Goal: Task Accomplishment & Management: Complete application form

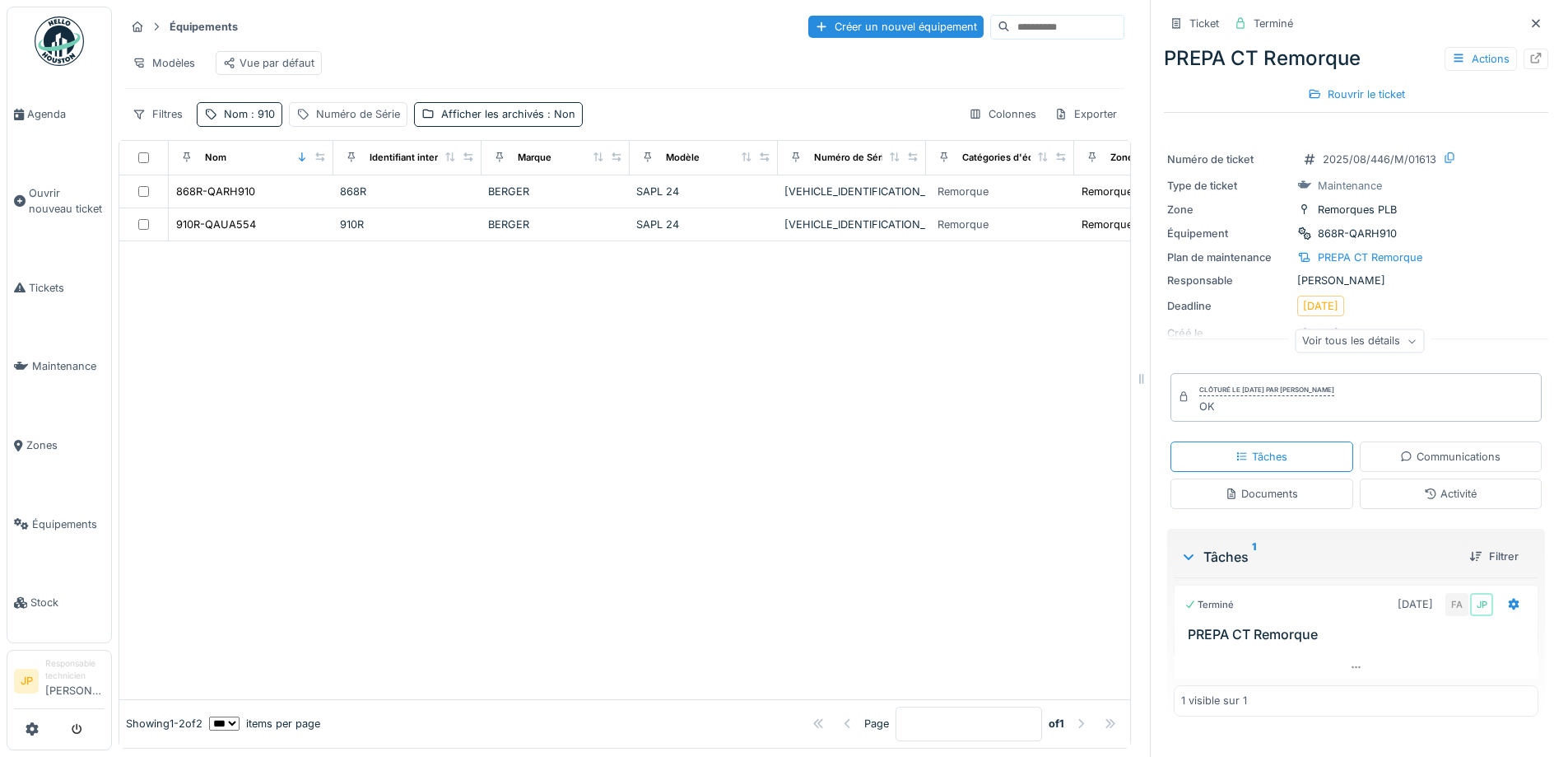
scroll to position [12, 0]
click at [50, 280] on span "Tickets" at bounding box center [67, 288] width 76 height 16
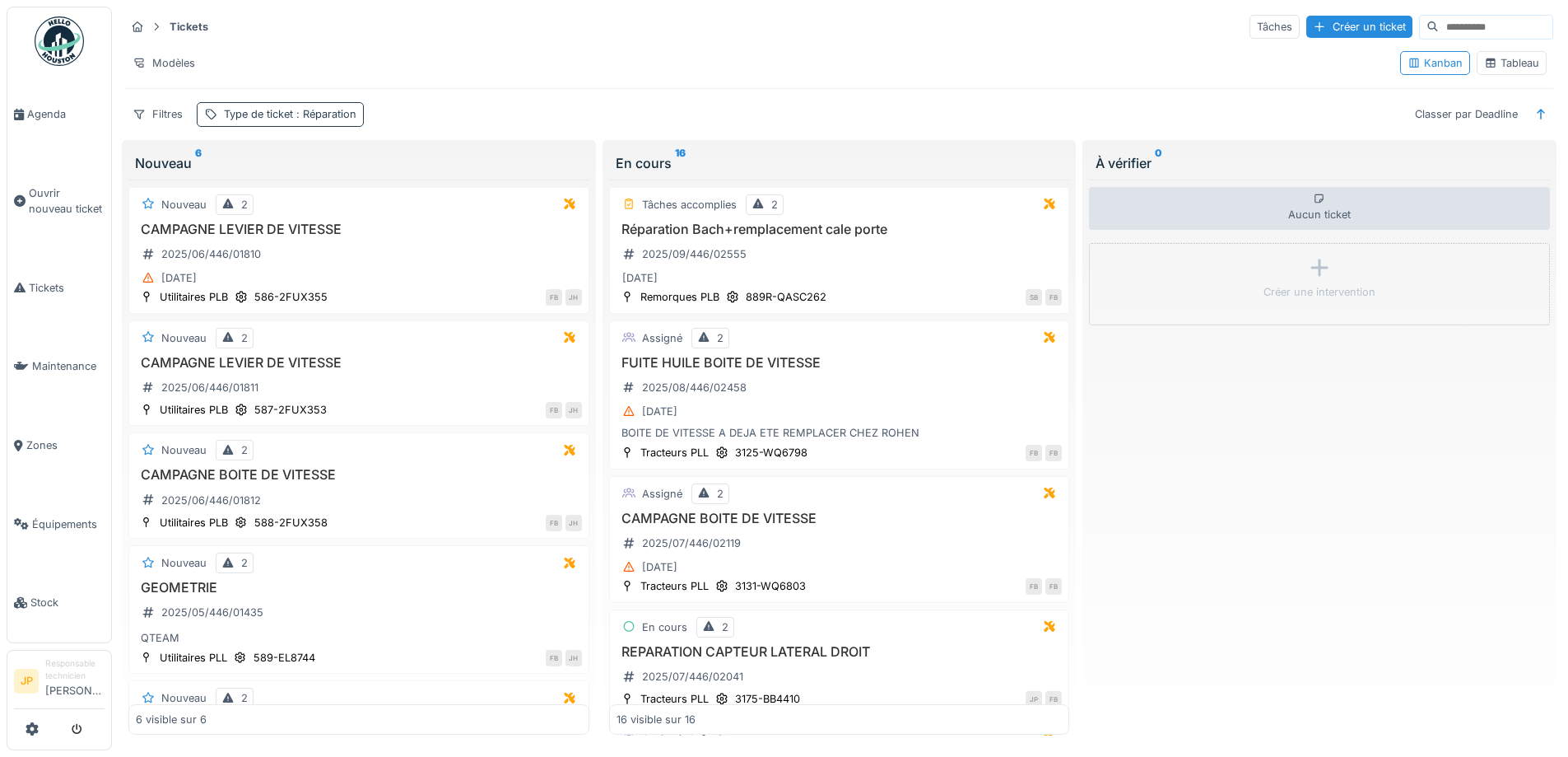
click at [276, 108] on div "Type de ticket : Réparation" at bounding box center [289, 113] width 132 height 16
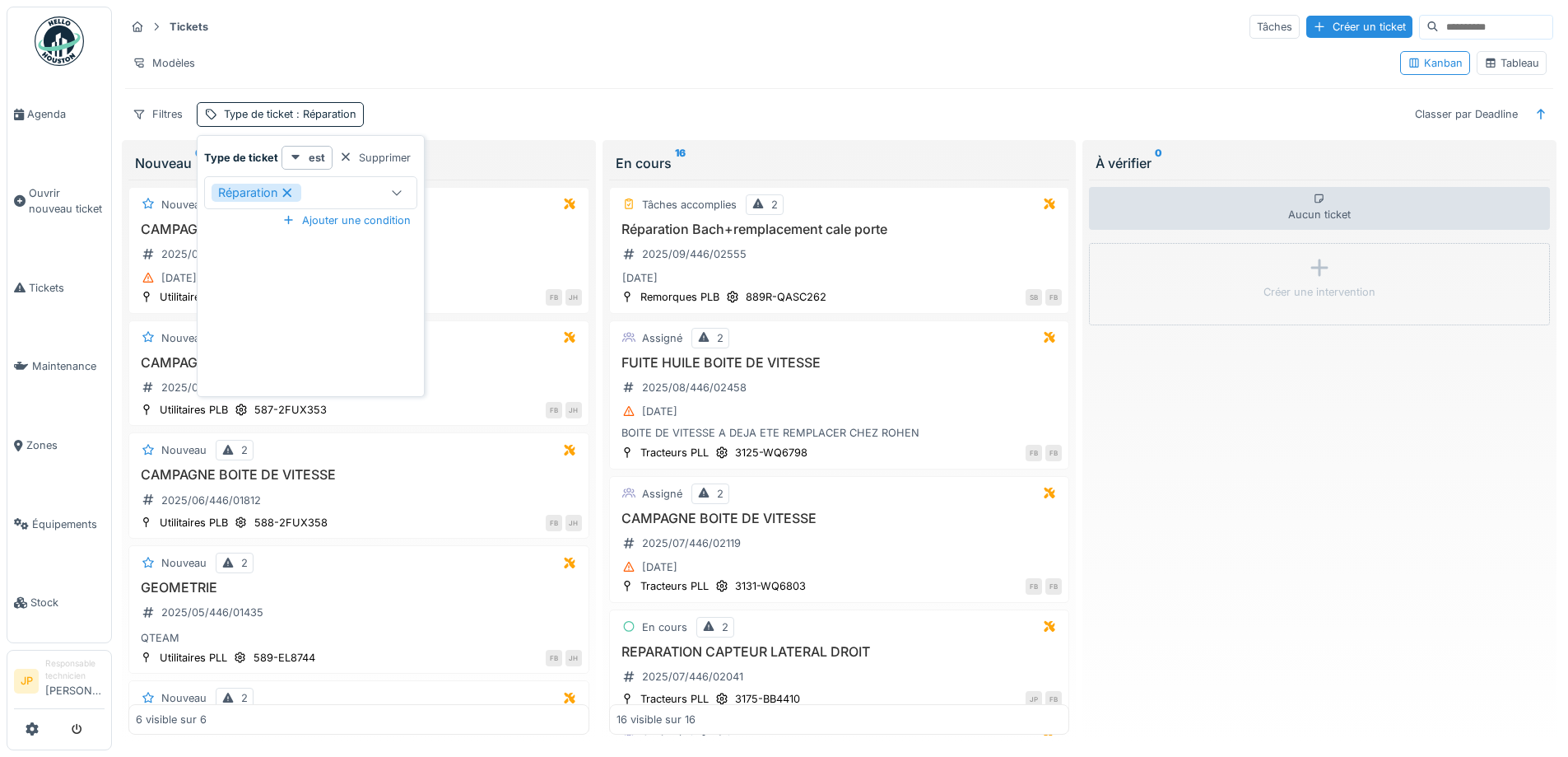
click at [288, 194] on icon at bounding box center [288, 192] width 9 height 9
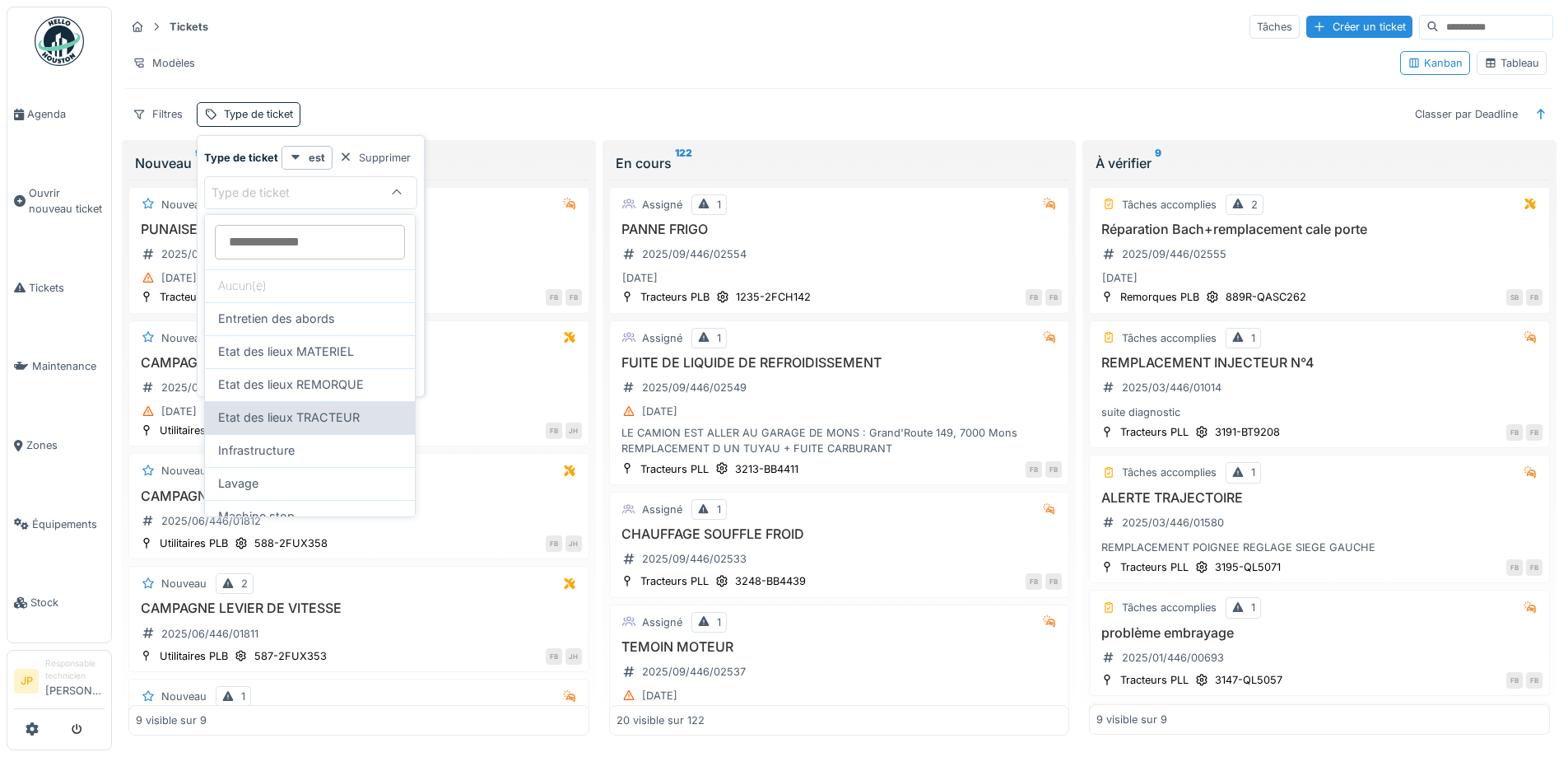
click at [311, 413] on span "Etat des lieux TRACTEUR" at bounding box center [288, 417] width 141 height 18
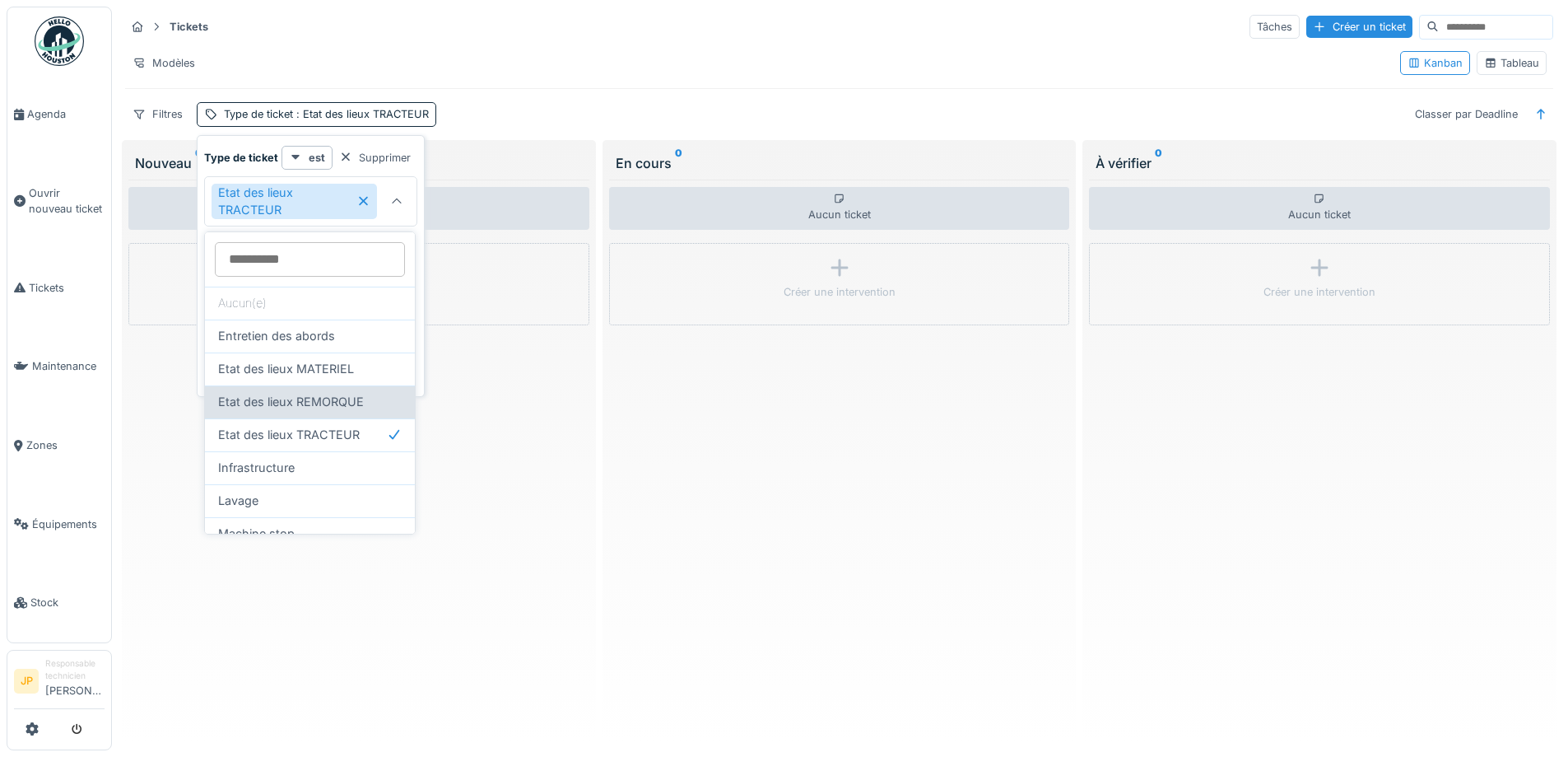
click at [321, 401] on span "Etat des lieux REMORQUE" at bounding box center [291, 401] width 146 height 18
type input "*******"
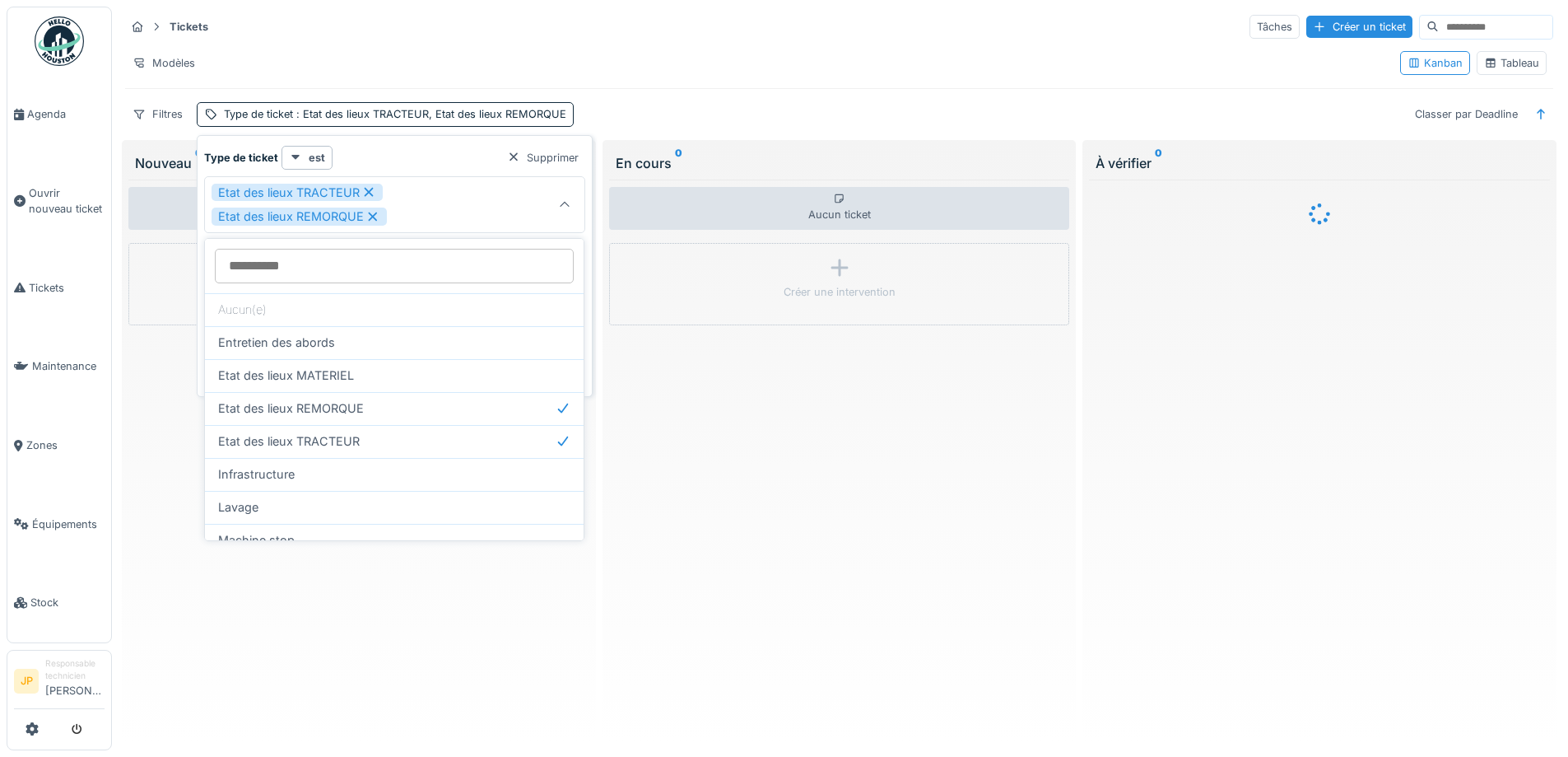
click at [703, 44] on div "Tickets Tâches Créer un ticket Modèles Kanban Tableau Filtres Type de ticket : …" at bounding box center [839, 69] width 1442 height 126
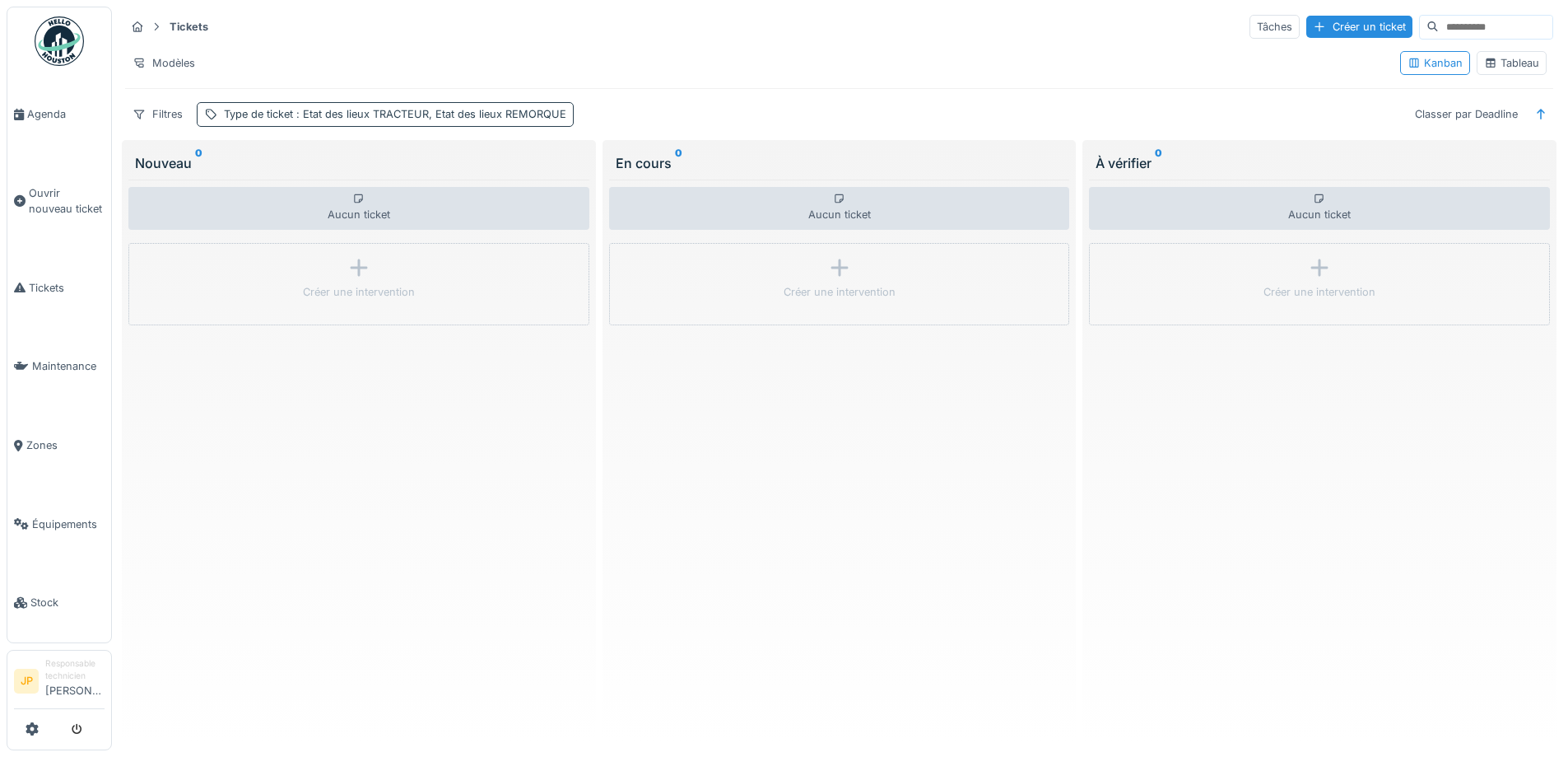
click at [392, 115] on span ": Etat des lieux TRACTEUR, Etat des lieux REMORQUE" at bounding box center [430, 113] width 274 height 12
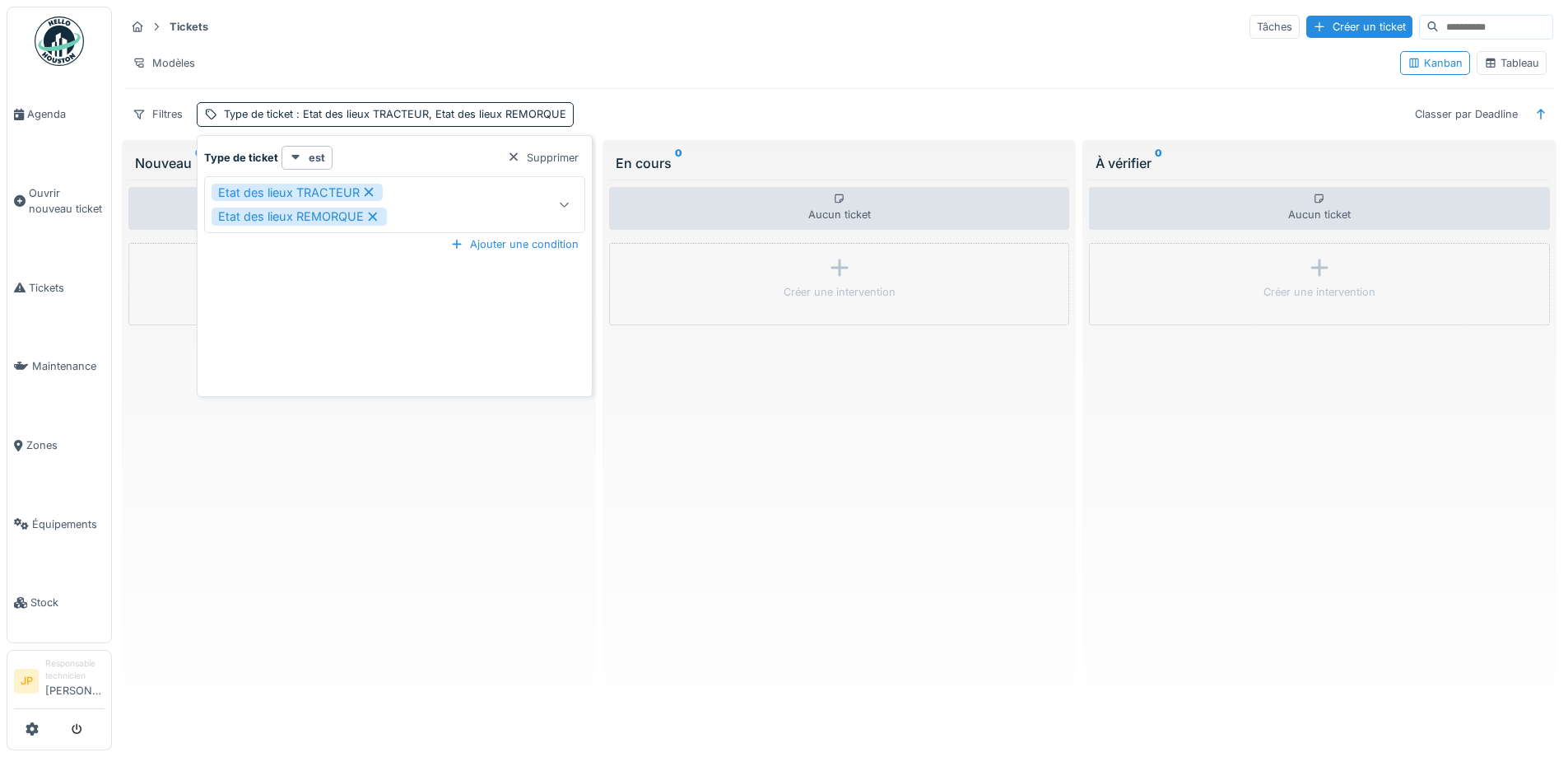
click at [370, 193] on icon at bounding box center [369, 192] width 15 height 11
type input "***"
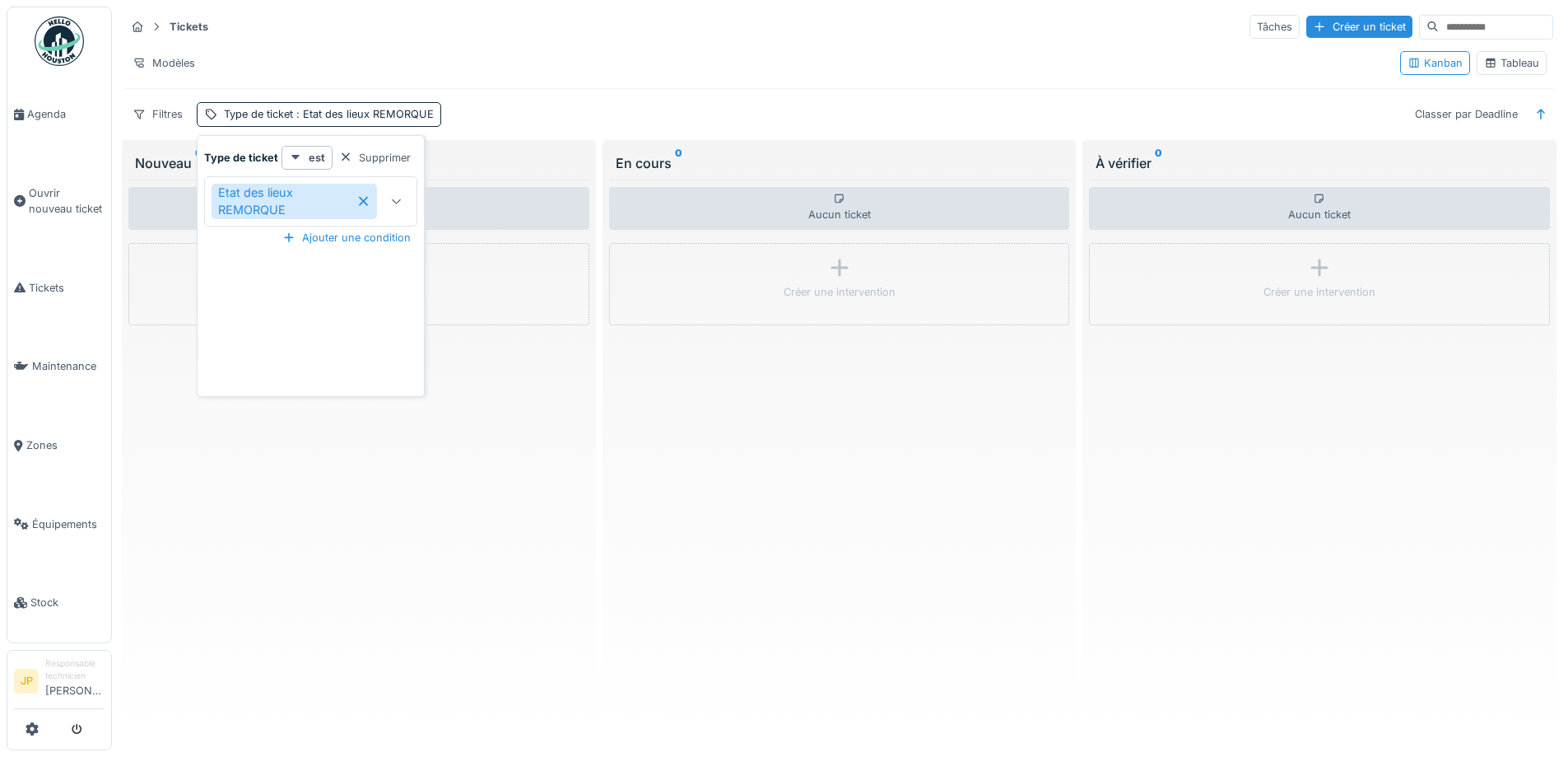
click at [364, 204] on icon at bounding box center [363, 201] width 9 height 9
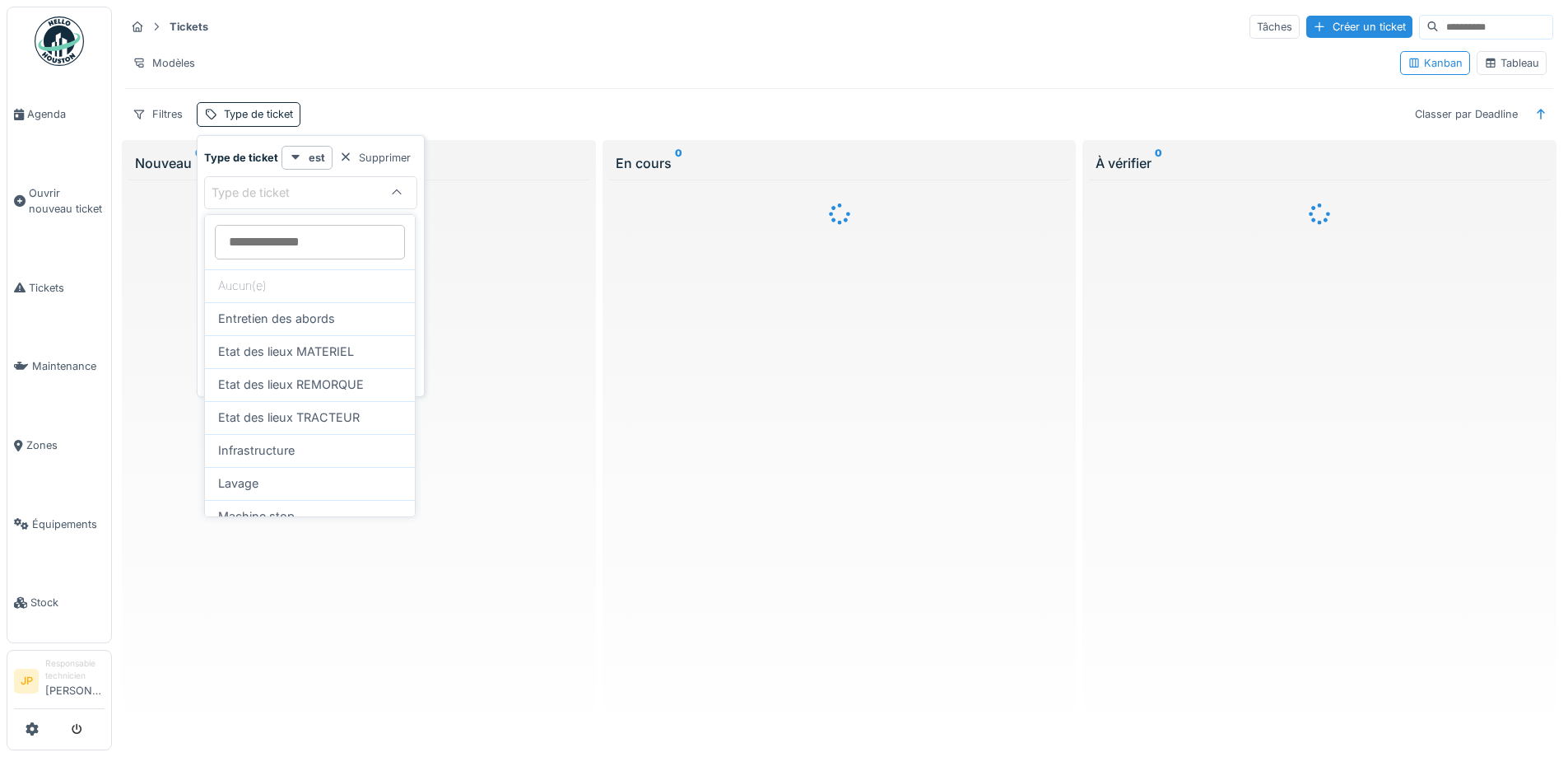
click at [573, 85] on div "Tickets Tâches Créer un ticket Modèles Kanban Tableau Filtres Type de ticket Cl…" at bounding box center [839, 69] width 1442 height 126
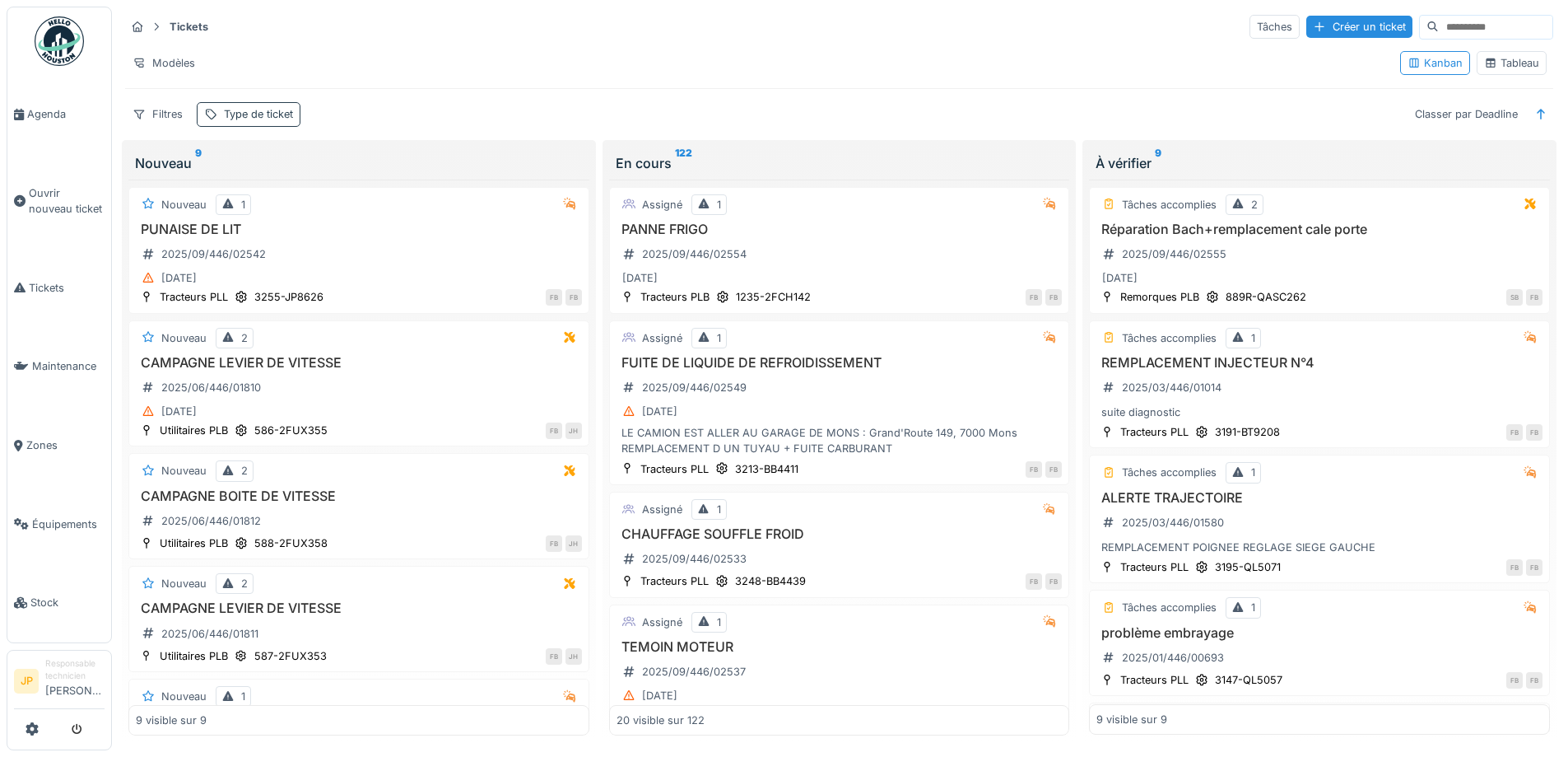
click at [276, 108] on div "Type de ticket" at bounding box center [259, 113] width 69 height 16
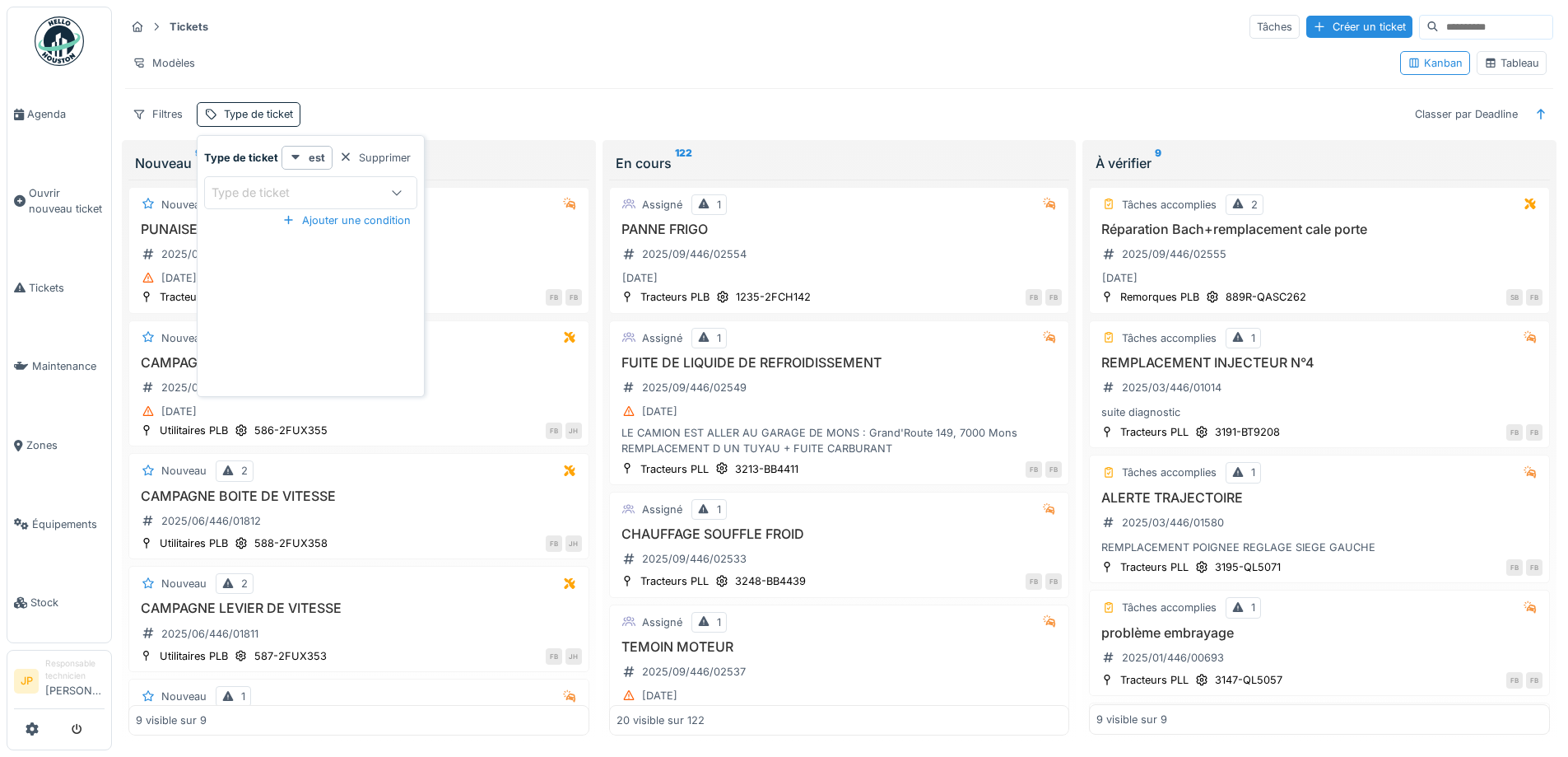
click at [305, 190] on div "Type de ticket" at bounding box center [262, 192] width 101 height 18
click at [300, 244] on ticket_AxMDk at bounding box center [309, 242] width 190 height 35
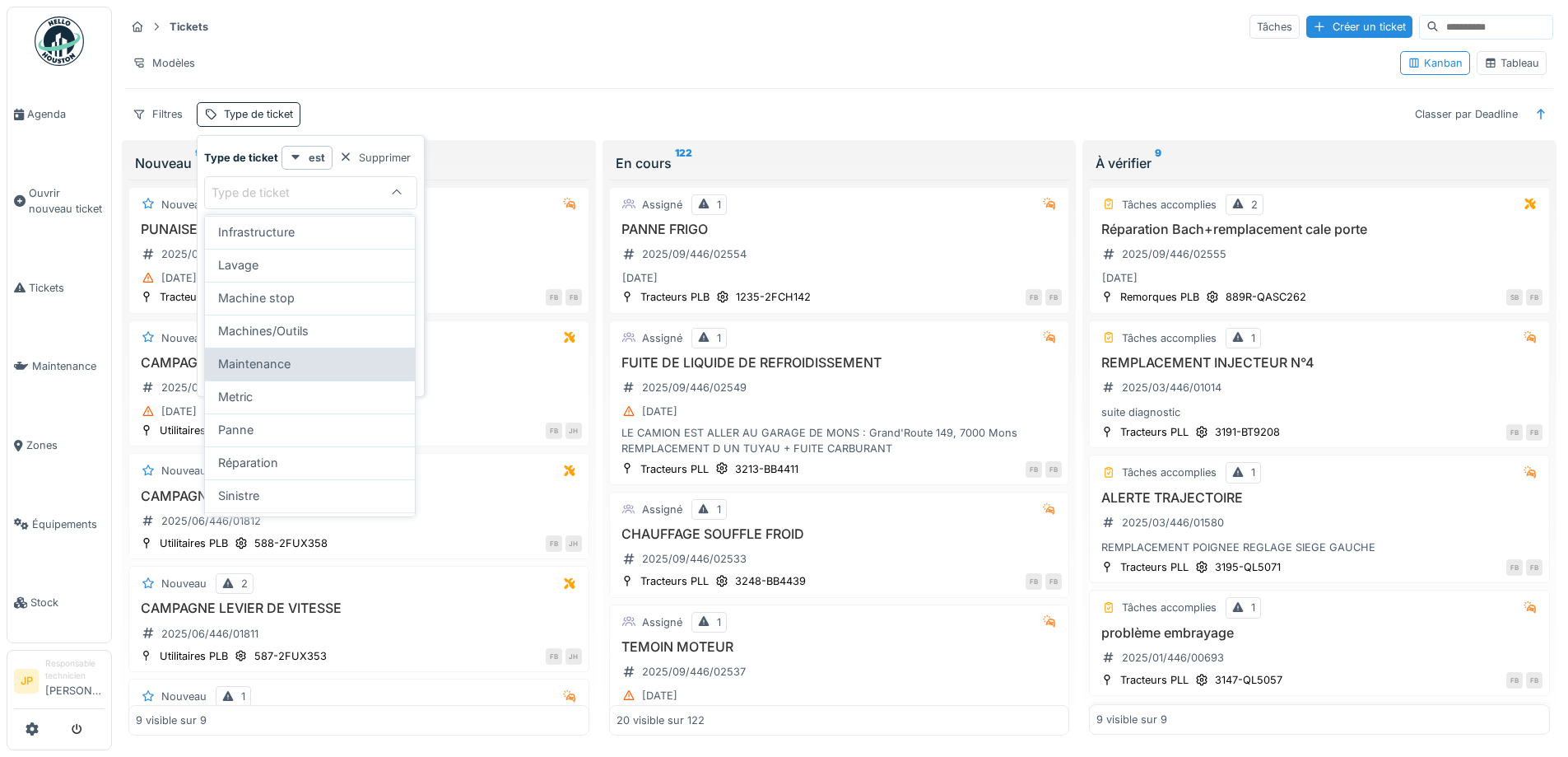
scroll to position [244, 0]
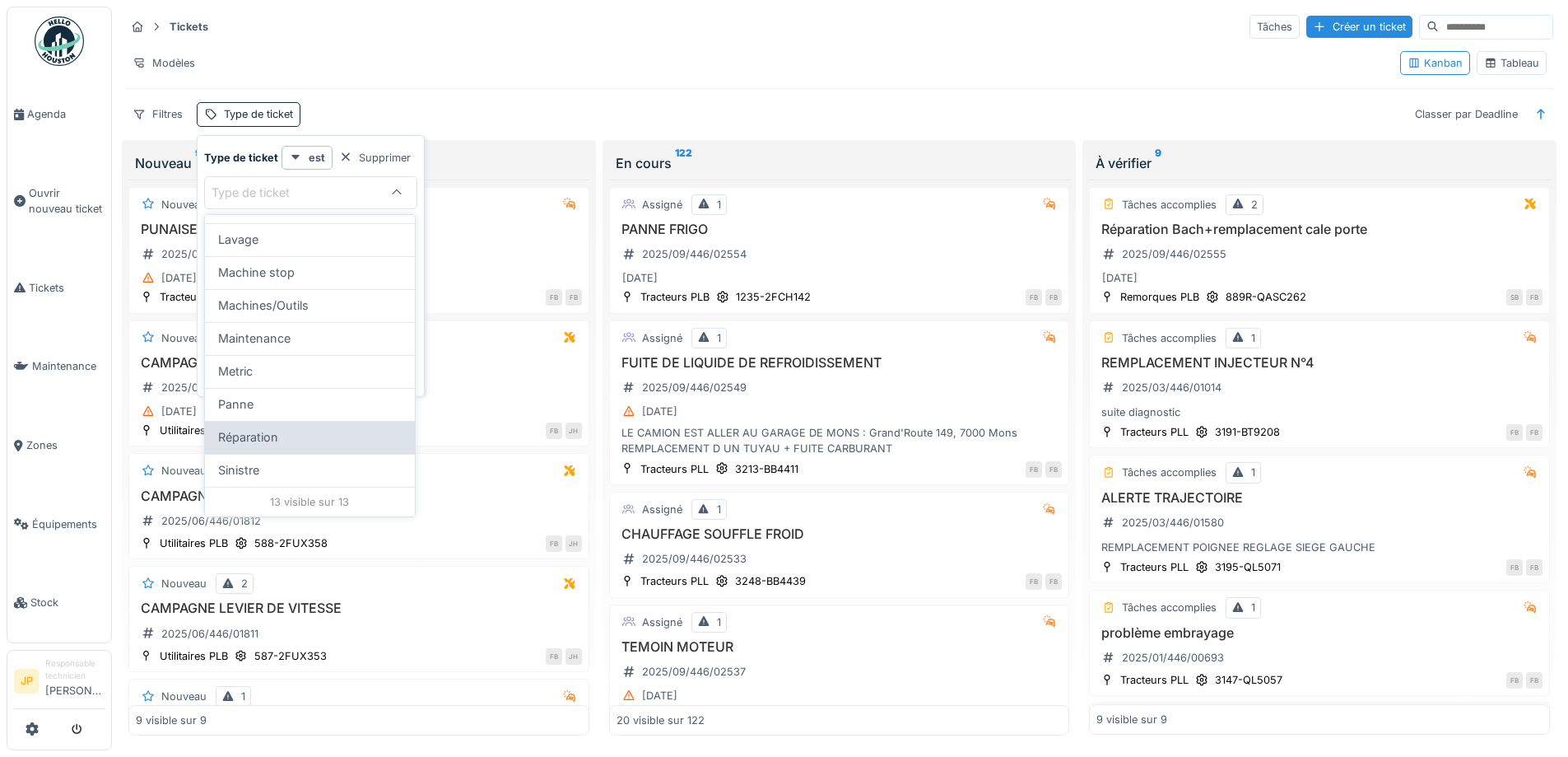
click at [289, 442] on div "Réparation" at bounding box center [310, 437] width 184 height 18
type input "***"
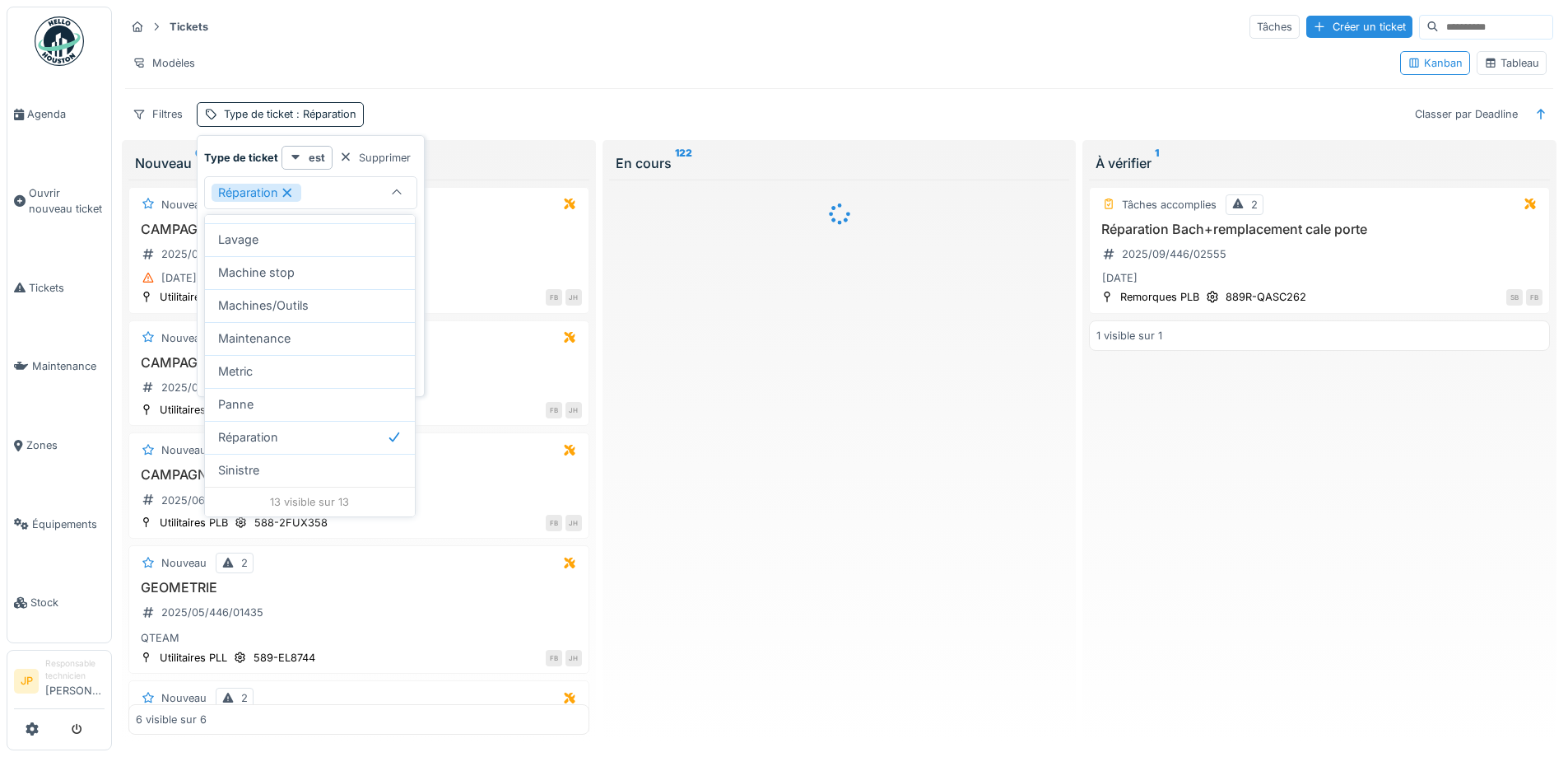
click at [799, 37] on div "Tickets Tâches Créer un ticket" at bounding box center [839, 26] width 1428 height 27
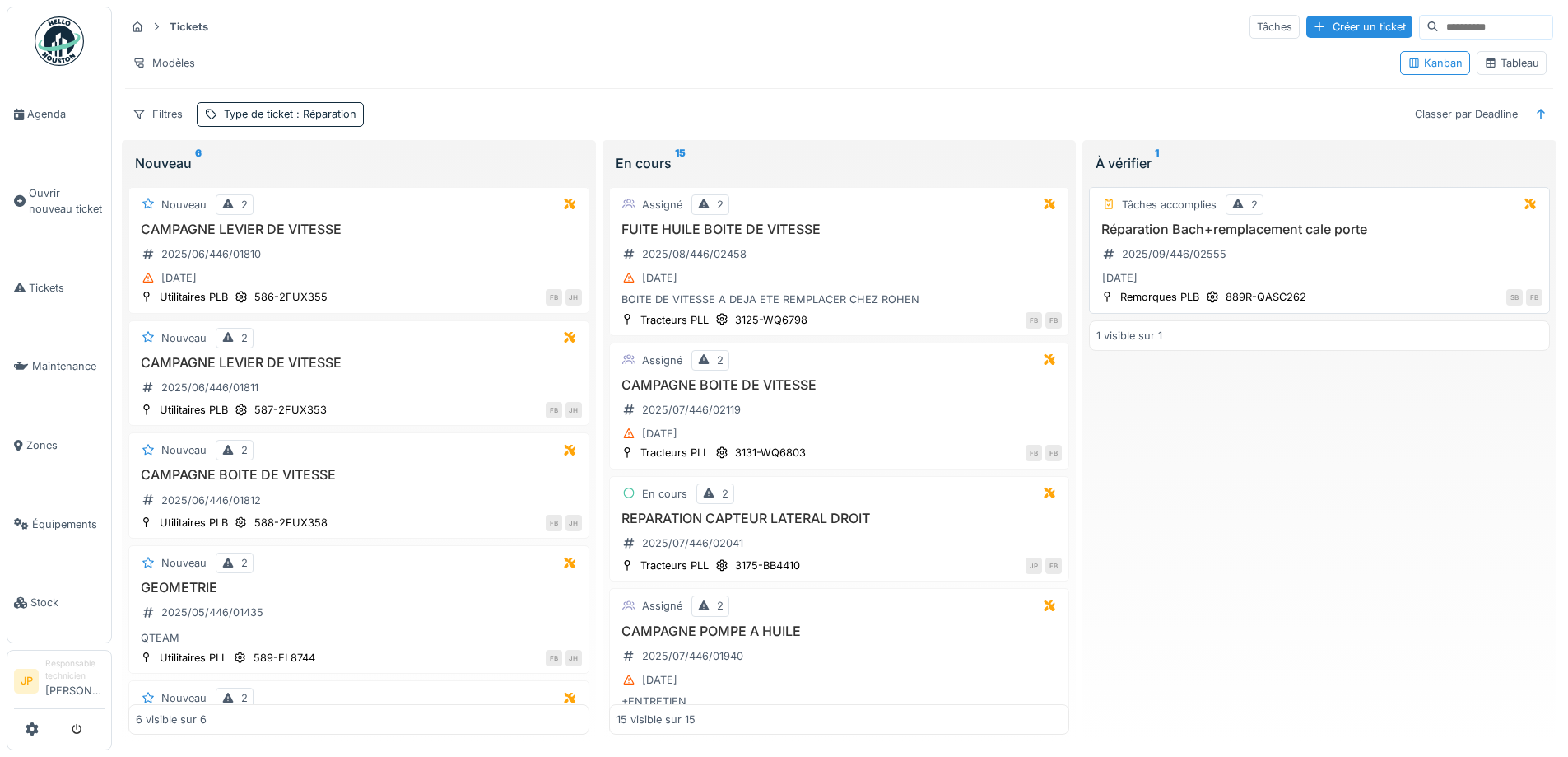
click at [1323, 234] on h3 "Réparation Bach+remplacement cale porte" at bounding box center [1320, 229] width 446 height 16
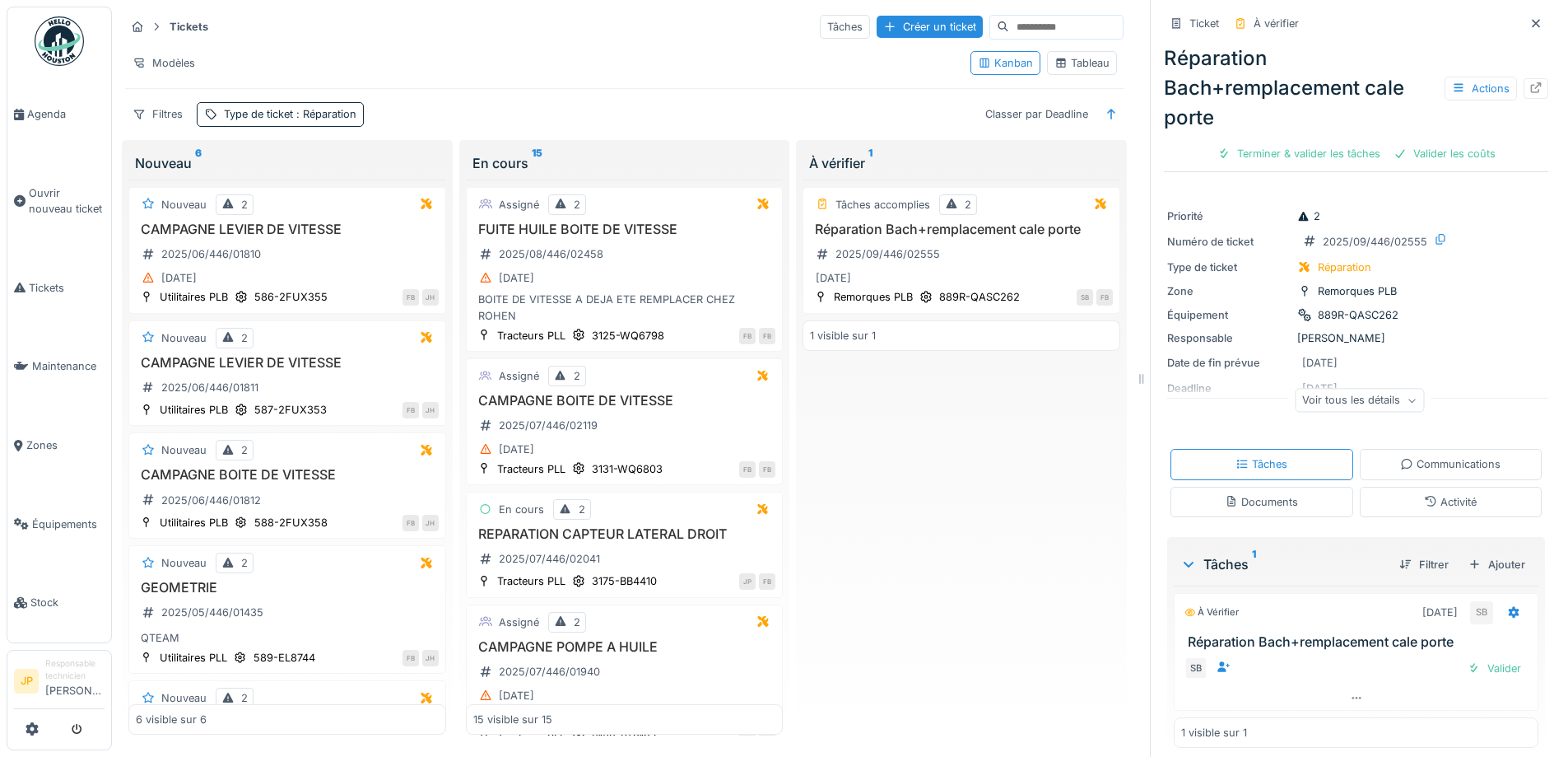
click at [1391, 496] on div "Activité" at bounding box center [1451, 501] width 183 height 31
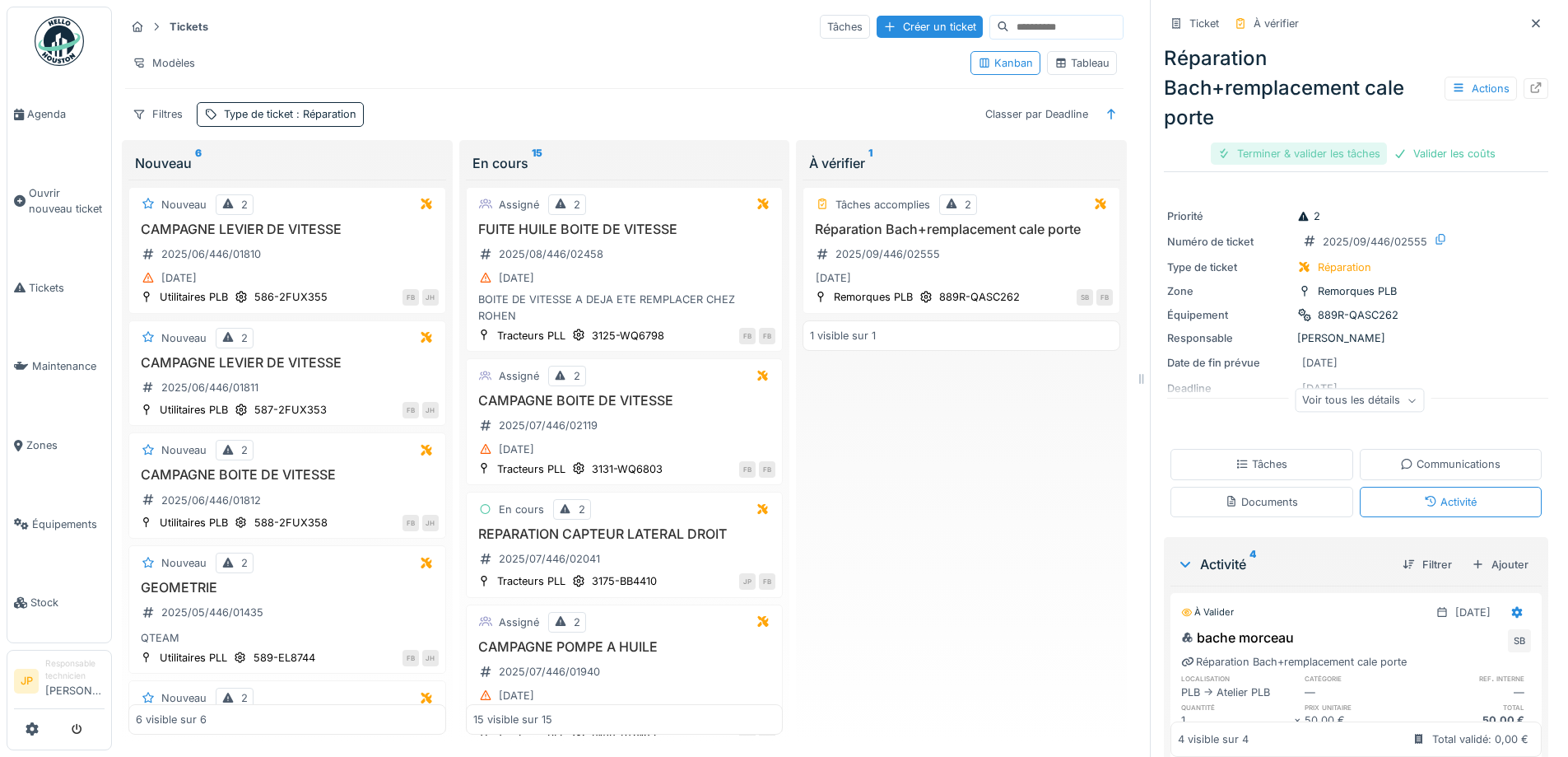
click at [1275, 145] on div "Terminer & valider les tâches" at bounding box center [1299, 154] width 176 height 22
click at [1328, 145] on div "Valider les coûts" at bounding box center [1356, 154] width 115 height 22
click at [1328, 147] on div "Envoyer pour approbation" at bounding box center [1356, 154] width 166 height 22
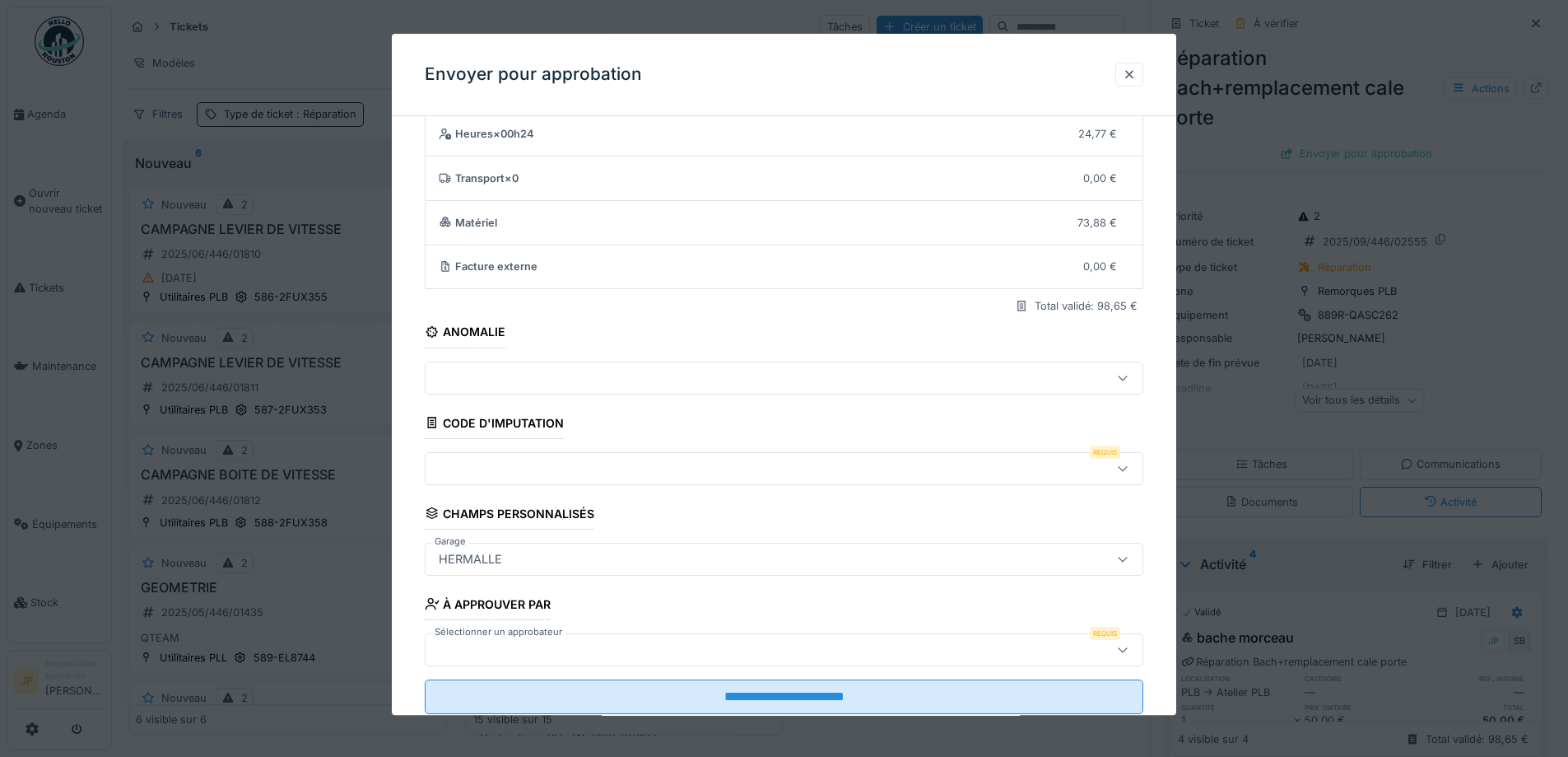
scroll to position [101, 0]
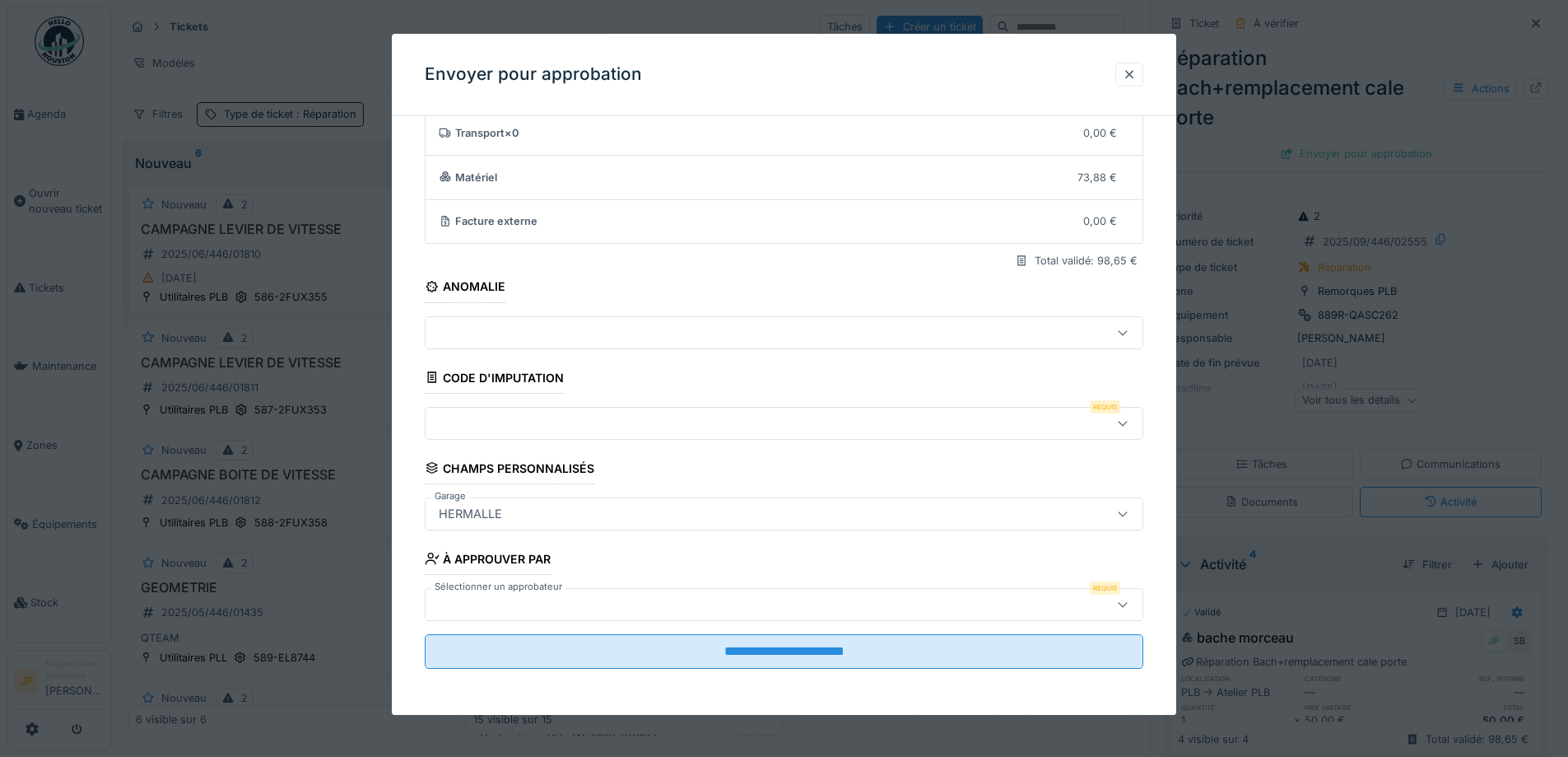
click at [530, 408] on div at bounding box center [783, 423] width 718 height 33
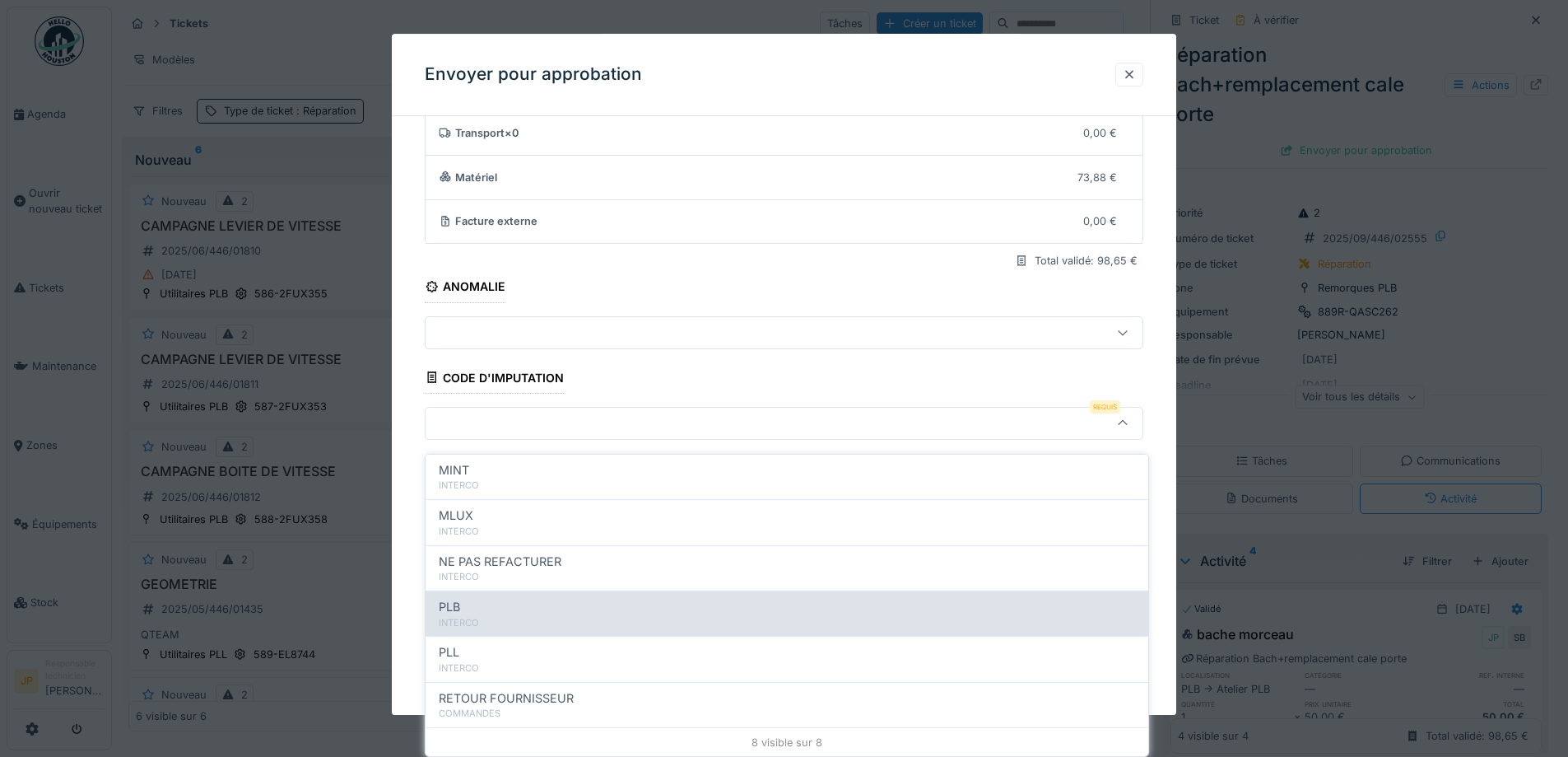
scroll to position [180, 0]
click at [530, 616] on div "INTERCO" at bounding box center [787, 622] width 697 height 14
type input "***"
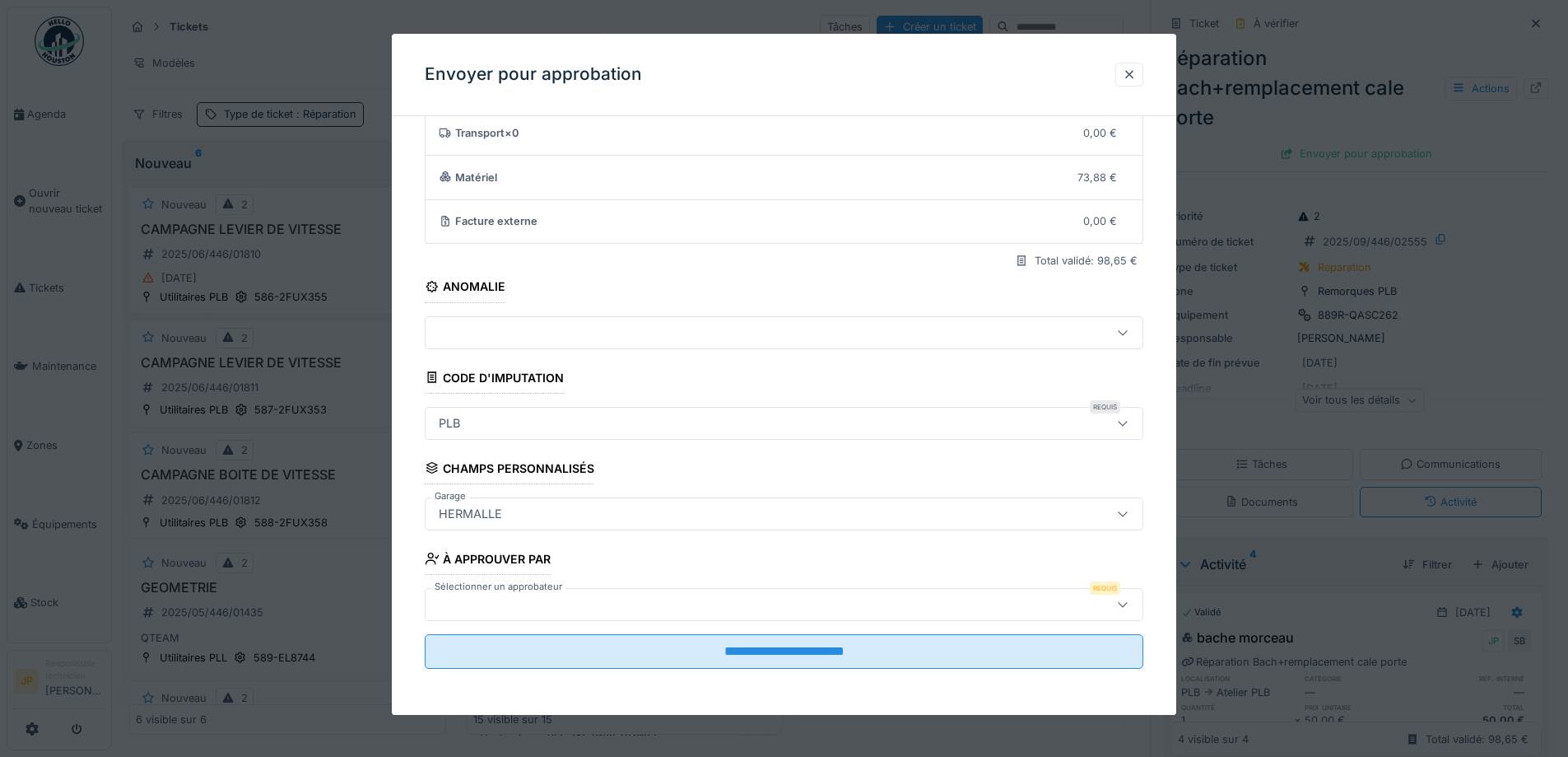
click at [597, 610] on div at bounding box center [742, 603] width 620 height 18
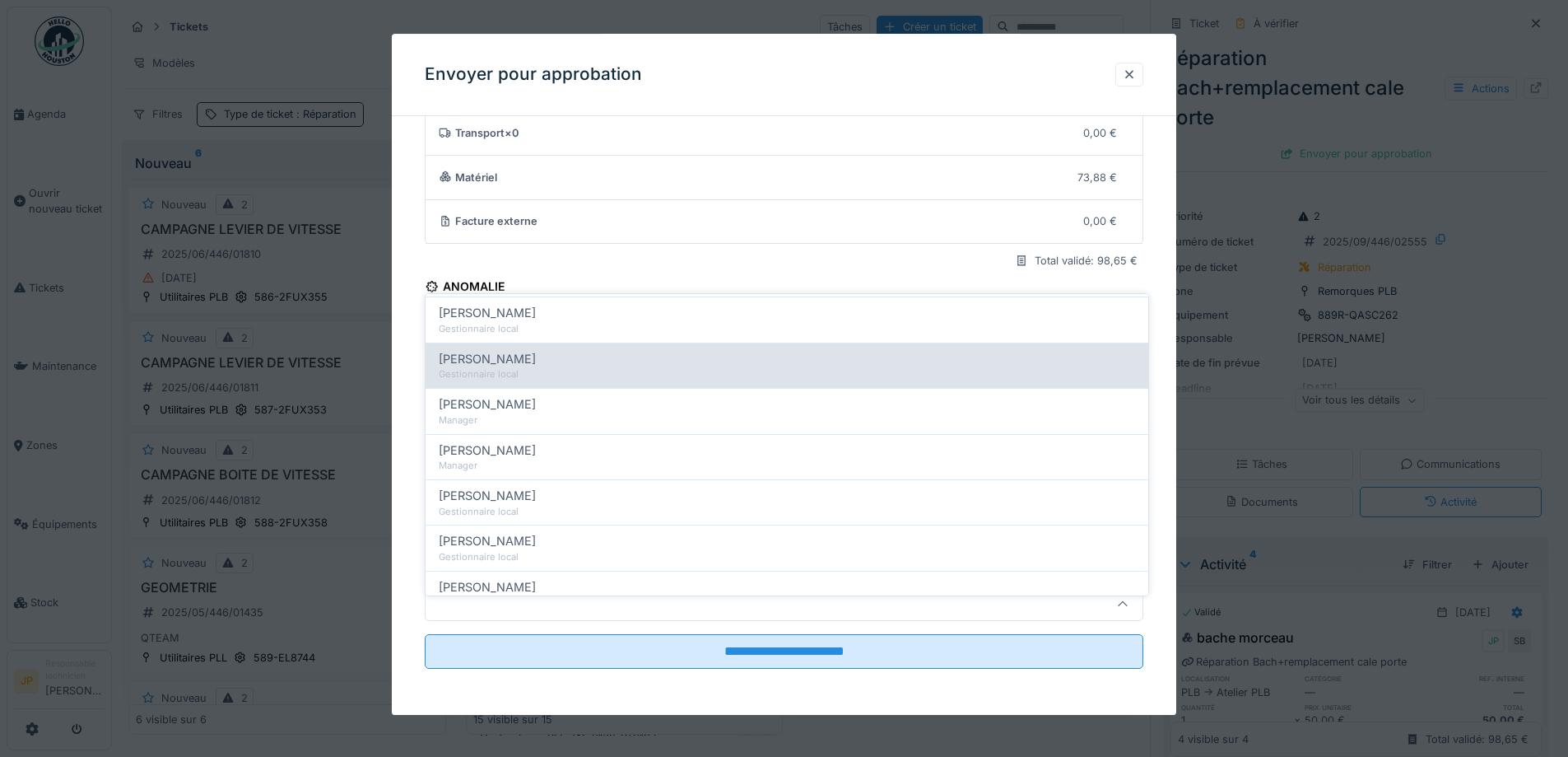
scroll to position [247, 0]
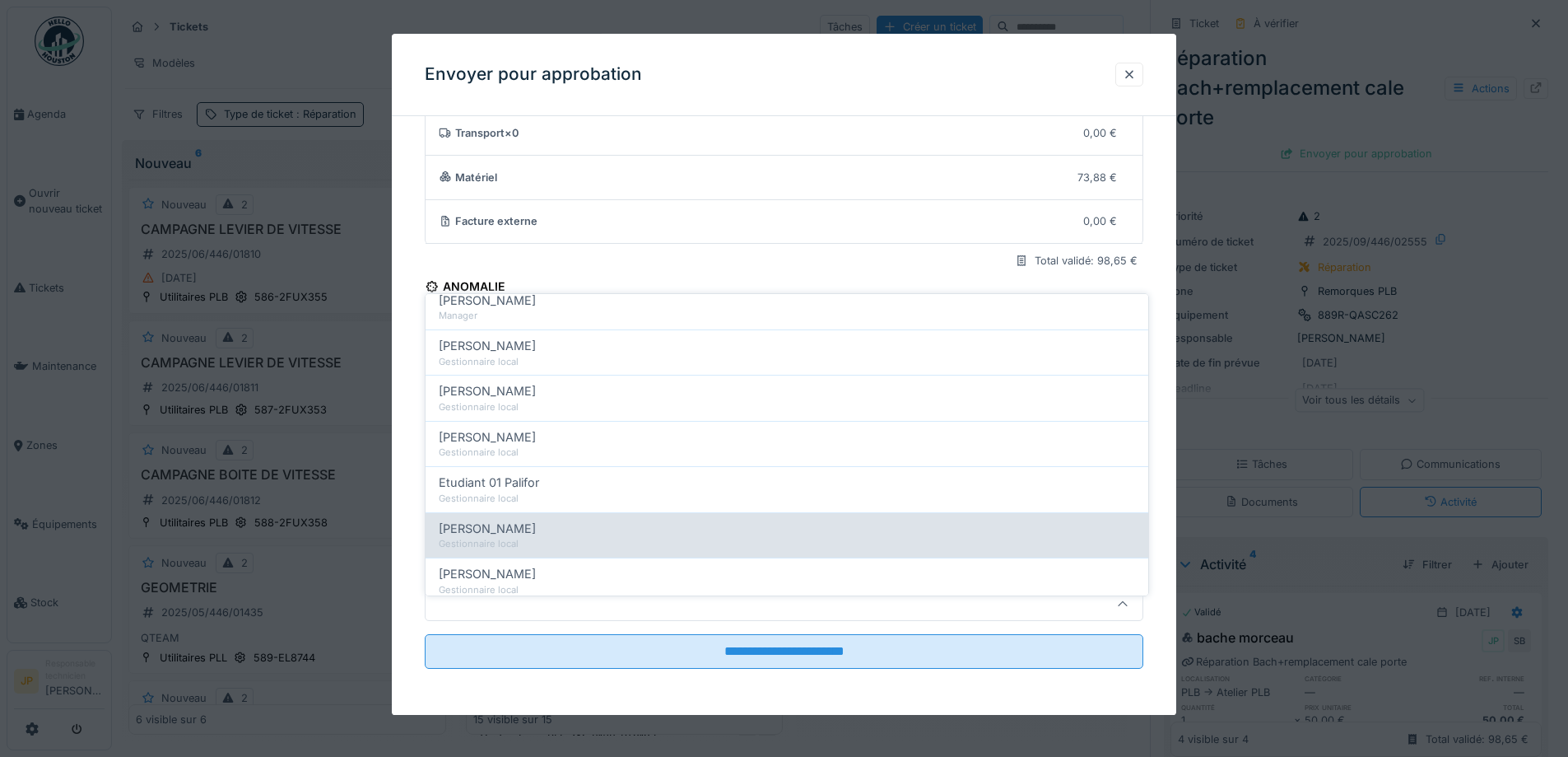
click at [587, 520] on div "Farid Benaissa" at bounding box center [787, 528] width 697 height 18
type input "*****"
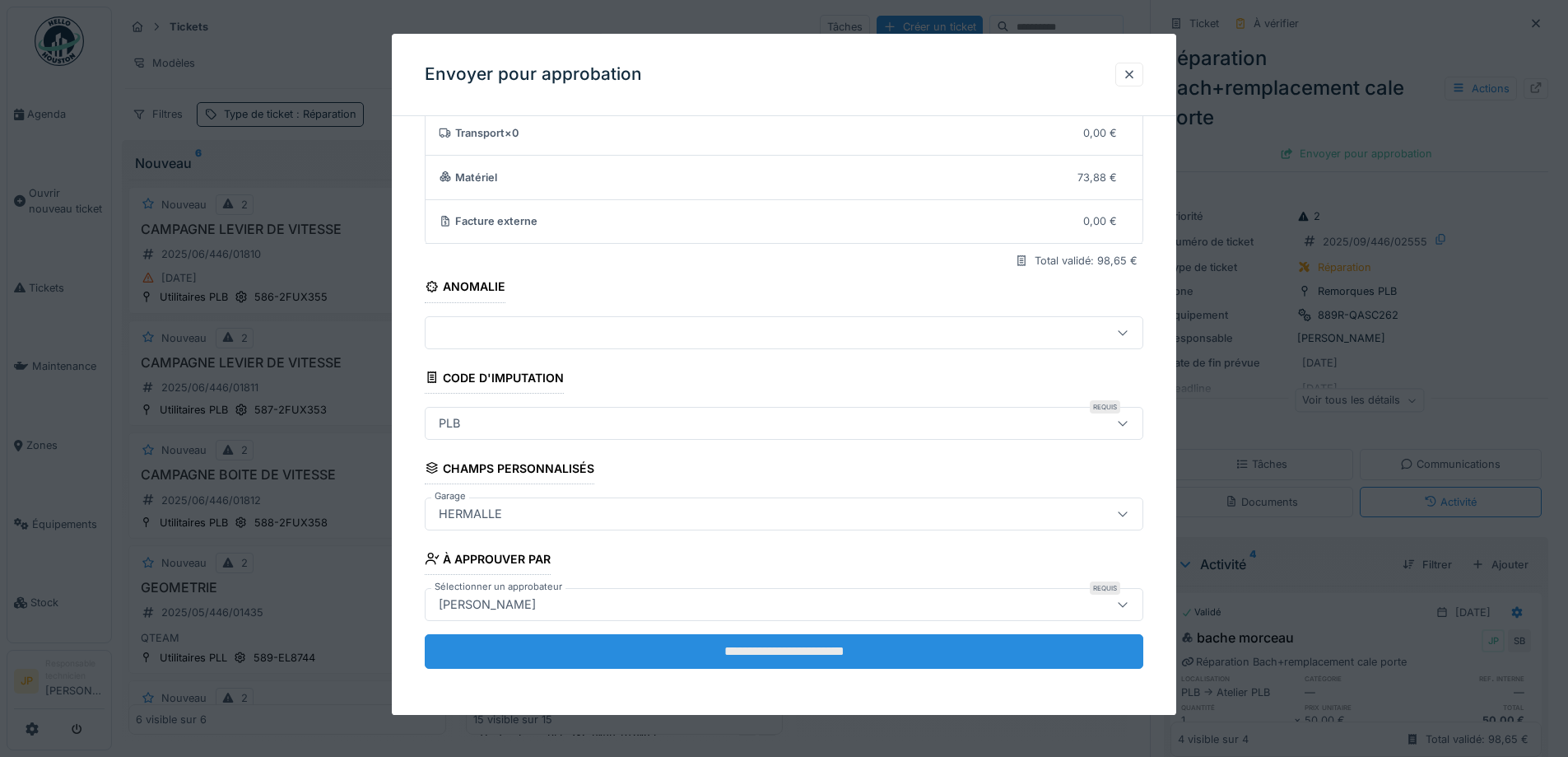
click at [795, 658] on input "**********" at bounding box center [783, 651] width 718 height 35
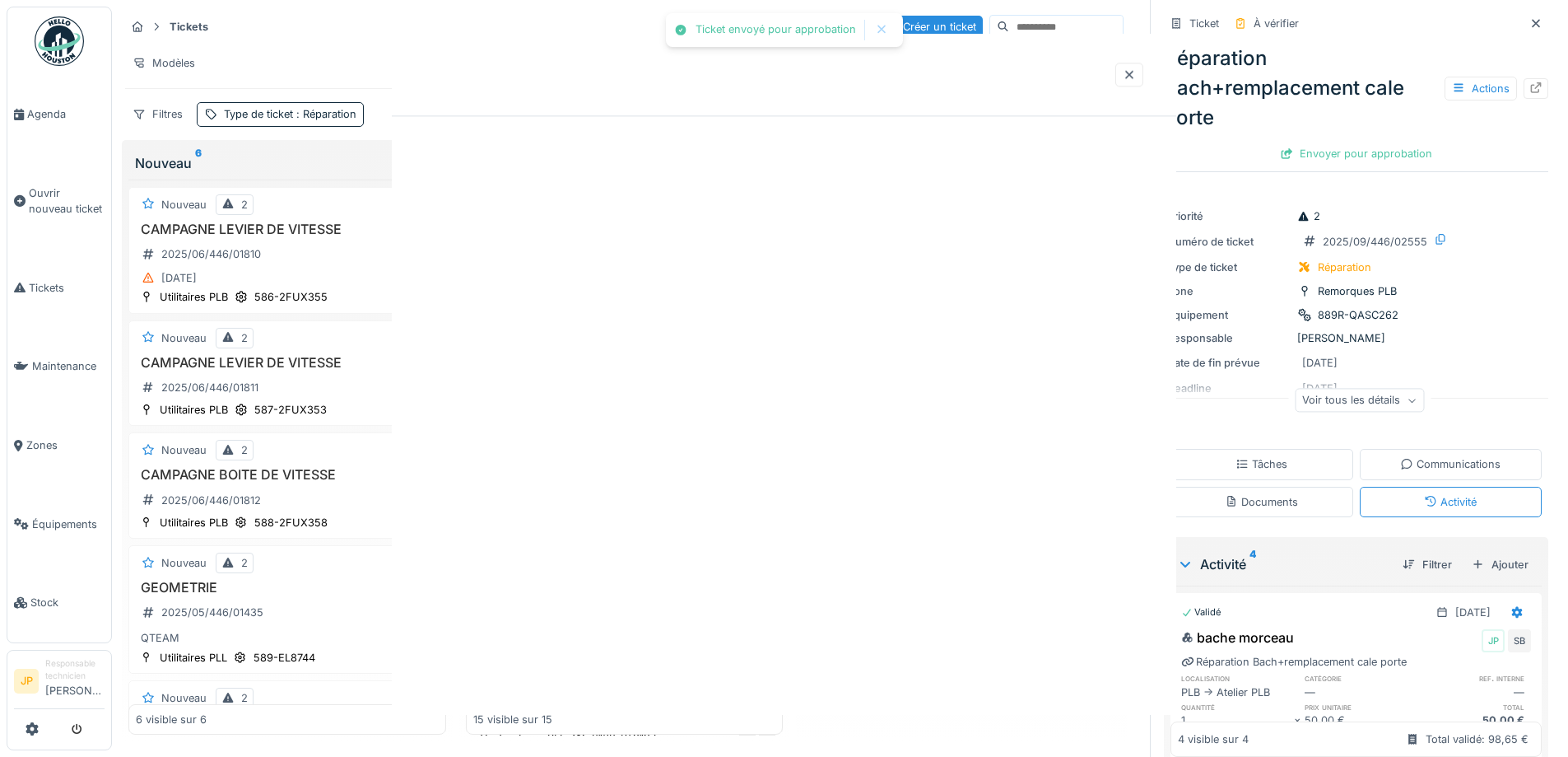
scroll to position [0, 0]
